Goal: Information Seeking & Learning: Learn about a topic

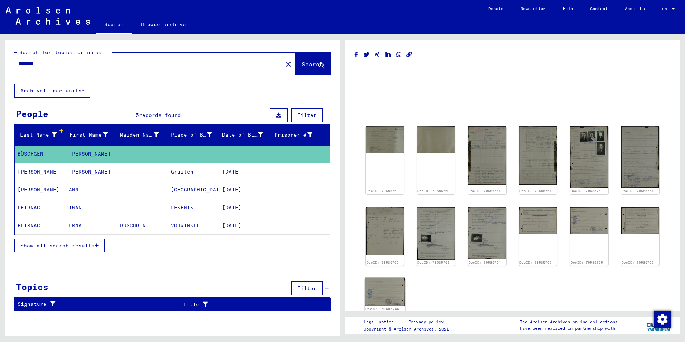
click at [378, 290] on img at bounding box center [385, 291] width 40 height 28
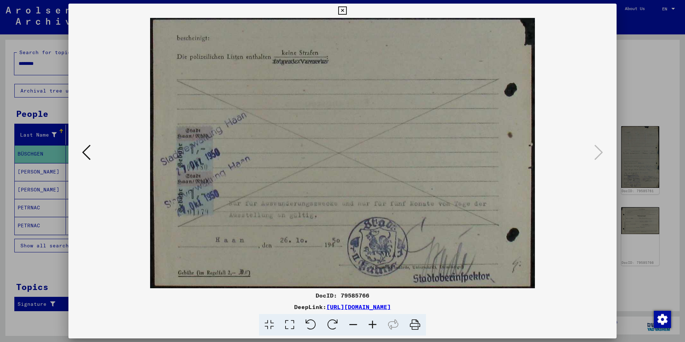
click at [85, 153] on icon at bounding box center [86, 152] width 9 height 17
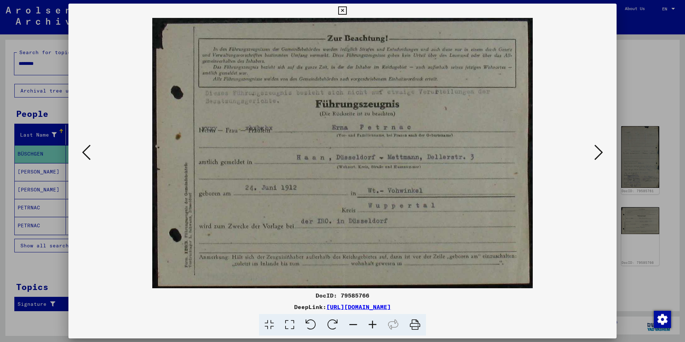
click at [85, 153] on icon at bounding box center [86, 152] width 9 height 17
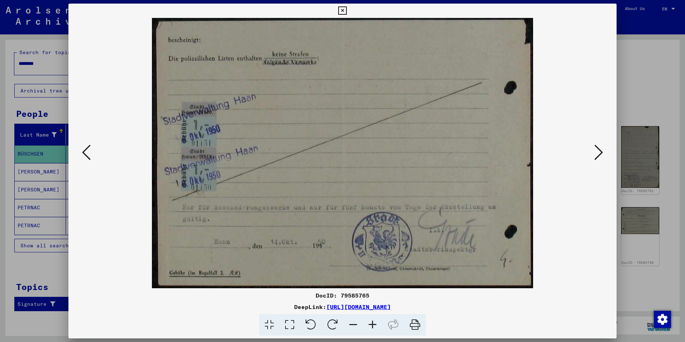
click at [341, 11] on icon at bounding box center [342, 10] width 8 height 9
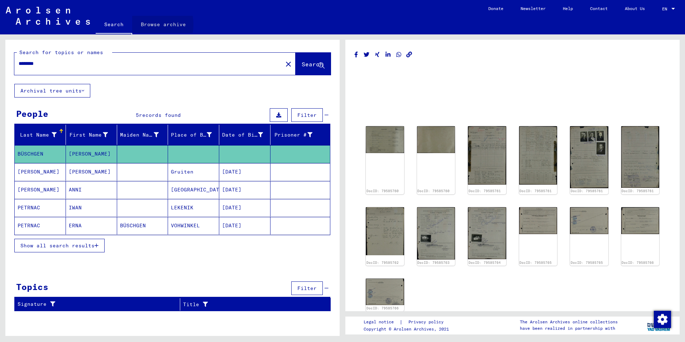
click at [148, 24] on link "Browse archive" at bounding box center [163, 24] width 62 height 17
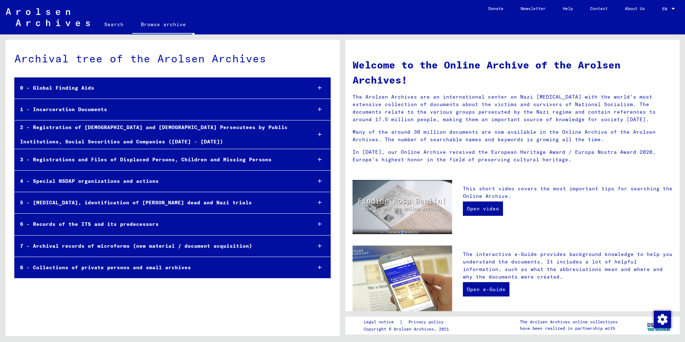
click at [53, 109] on div "1 - Incarceration Documents" at bounding box center [160, 109] width 291 height 14
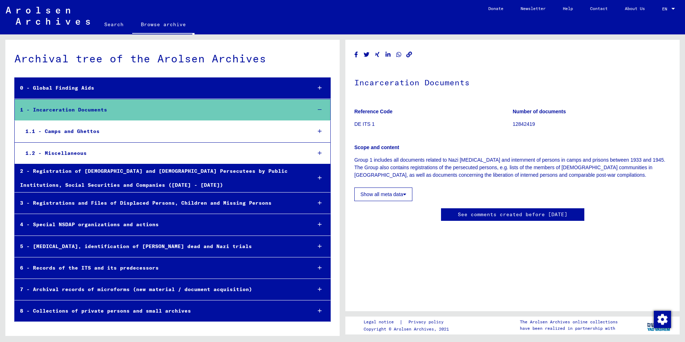
click at [80, 134] on div "1.1 - Camps and Ghettos" at bounding box center [163, 131] width 286 height 14
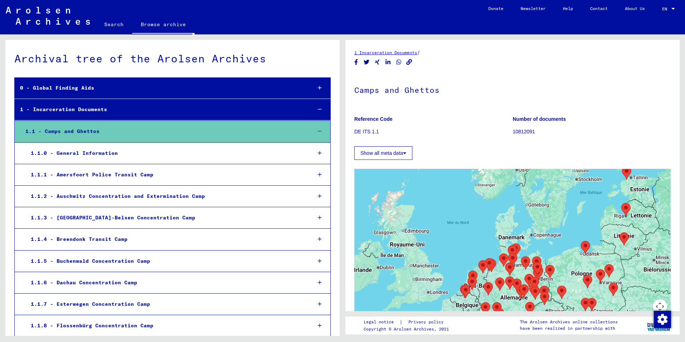
click at [41, 110] on div "1 - Incarceration Documents" at bounding box center [160, 109] width 291 height 14
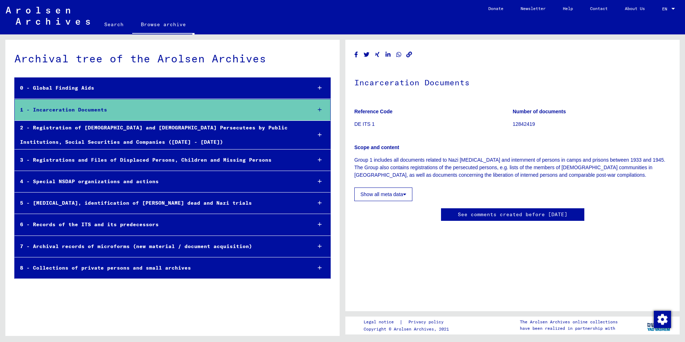
click at [100, 130] on div "2 - Registration of [DEMOGRAPHIC_DATA] and [DEMOGRAPHIC_DATA] Persecutees by Pu…" at bounding box center [160, 135] width 291 height 28
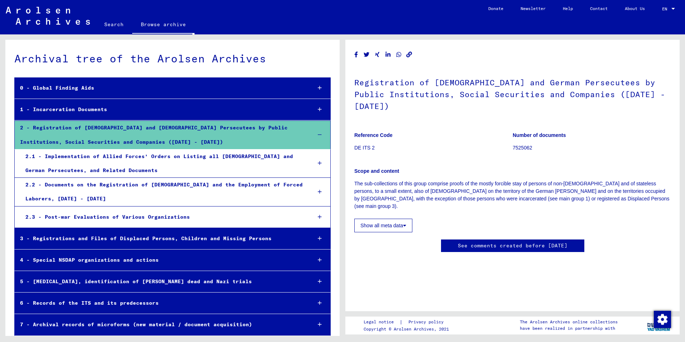
click at [85, 194] on div "2.2 - Documents on the Registration of [DEMOGRAPHIC_DATA] and the Employment of…" at bounding box center [163, 192] width 286 height 28
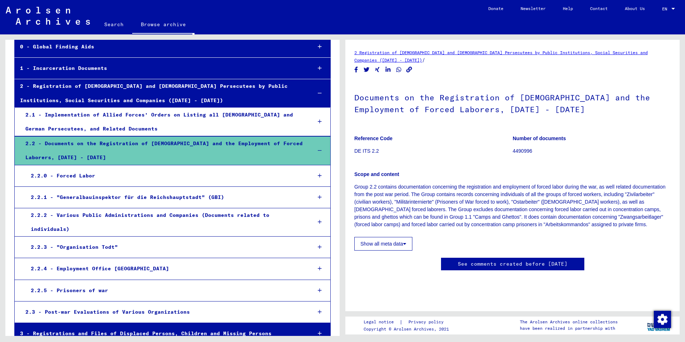
scroll to position [72, 0]
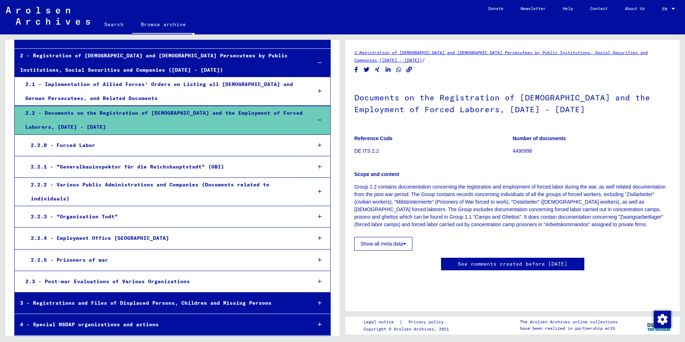
click at [107, 259] on div "2.2.5 - Prisoners of war" at bounding box center [165, 260] width 280 height 14
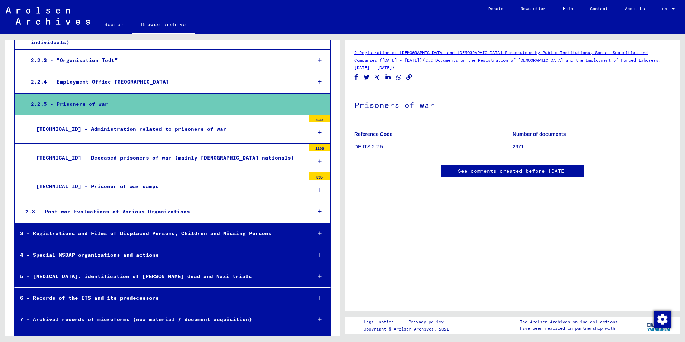
scroll to position [247, 0]
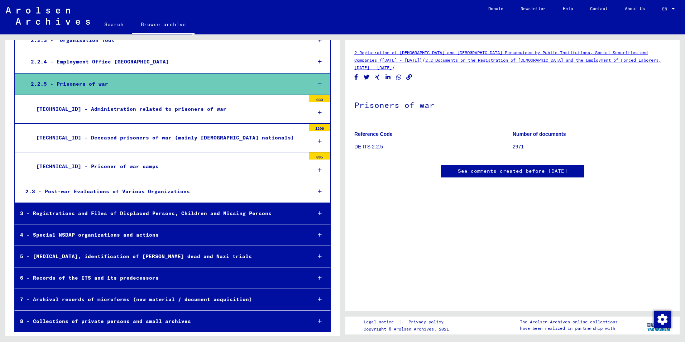
click at [197, 216] on div "3 - Registrations and Files of Displaced Persons, Children and Missing Persons" at bounding box center [160, 213] width 291 height 14
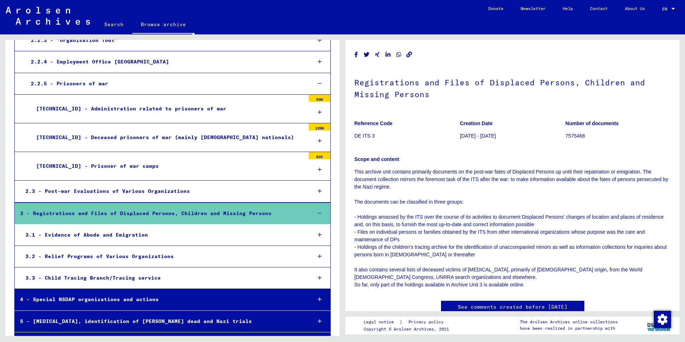
click at [76, 236] on div "3.1 - Evidence of Abode and Emigration" at bounding box center [163, 235] width 286 height 14
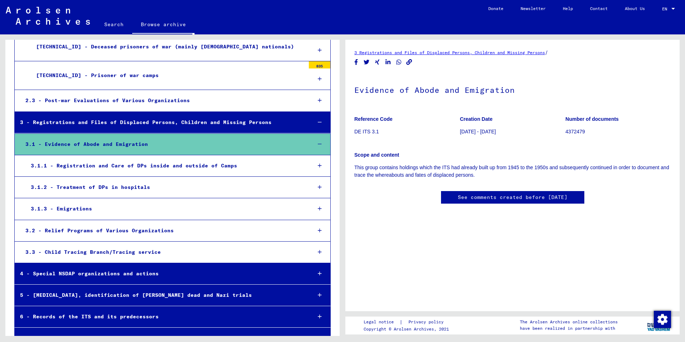
scroll to position [355, 0]
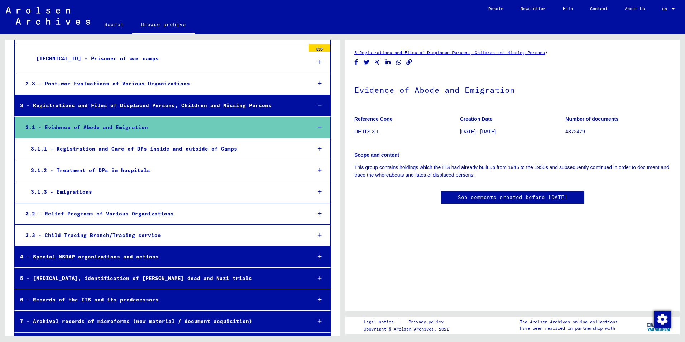
click at [88, 192] on div "3.1.3 - Emigrations" at bounding box center [165, 192] width 280 height 14
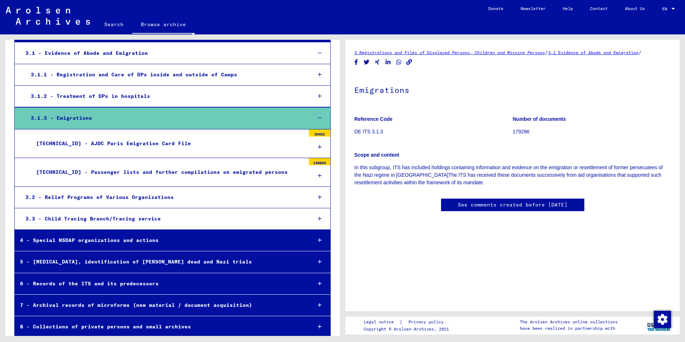
scroll to position [434, 0]
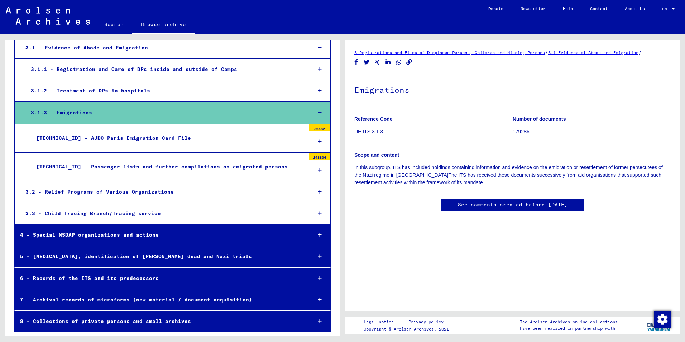
click at [74, 216] on div "3.3 - Child Tracing Branch/Tracing service" at bounding box center [163, 213] width 286 height 14
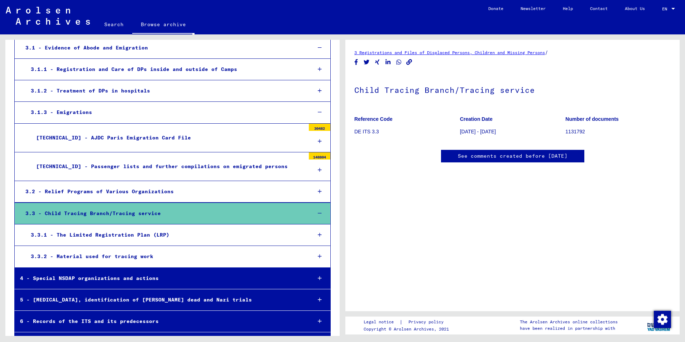
click at [499, 156] on link "See comments created before [DATE]" at bounding box center [513, 156] width 110 height 8
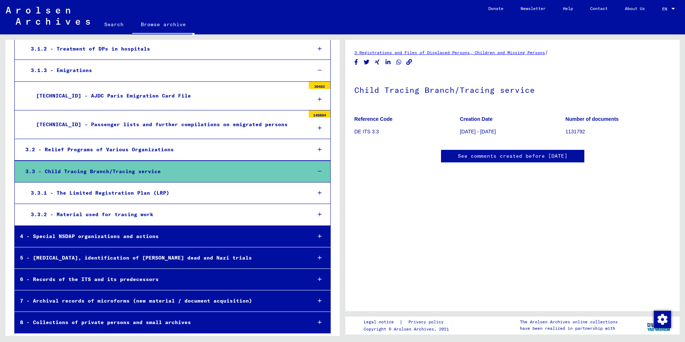
scroll to position [477, 0]
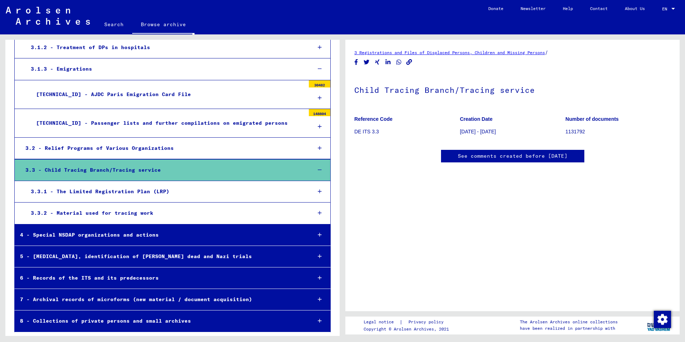
click at [158, 322] on div "8 - Collections of private persons and small archives" at bounding box center [160, 321] width 291 height 14
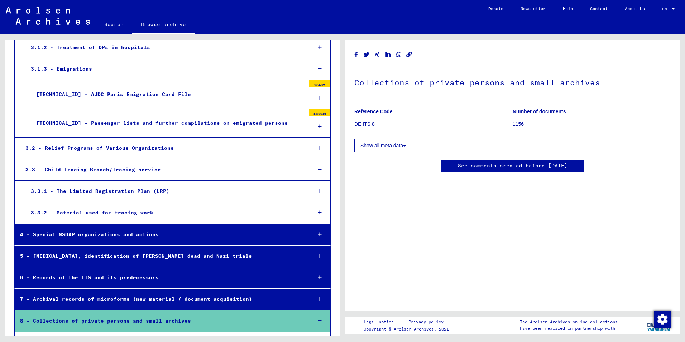
click at [468, 167] on link "See comments created before [DATE]" at bounding box center [513, 166] width 110 height 8
